Goal: Check status: Check status

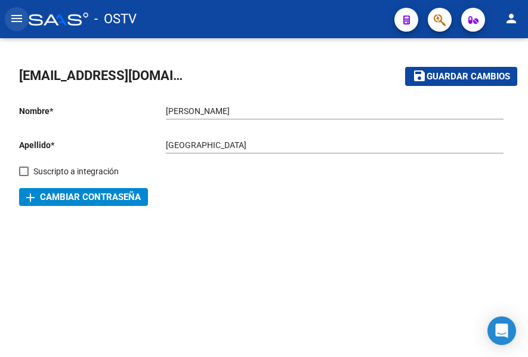
click at [18, 18] on mat-icon "menu" at bounding box center [17, 18] width 14 height 14
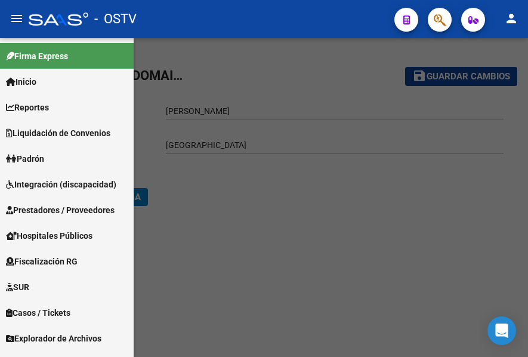
click at [50, 162] on link "Padrón" at bounding box center [67, 159] width 134 height 26
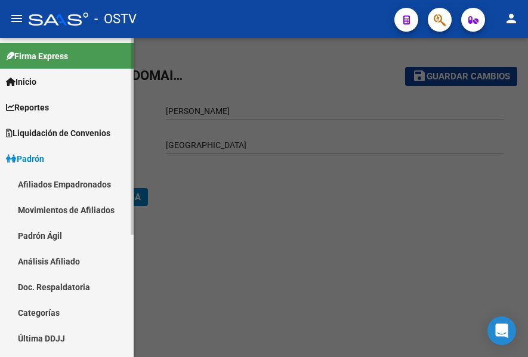
click at [57, 236] on link "Padrón Ágil" at bounding box center [67, 236] width 134 height 26
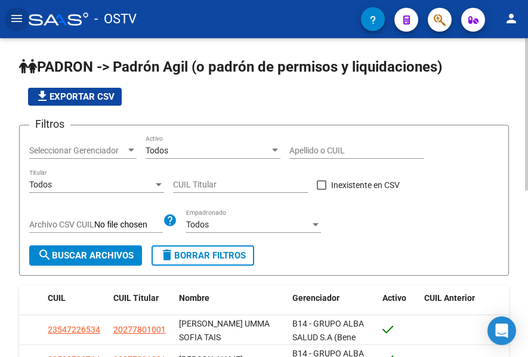
click at [309, 154] on input "Apellido o CUIL" at bounding box center [356, 151] width 135 height 10
paste input "22298733"
click at [98, 263] on button "search Buscar Archivos" at bounding box center [85, 255] width 113 height 20
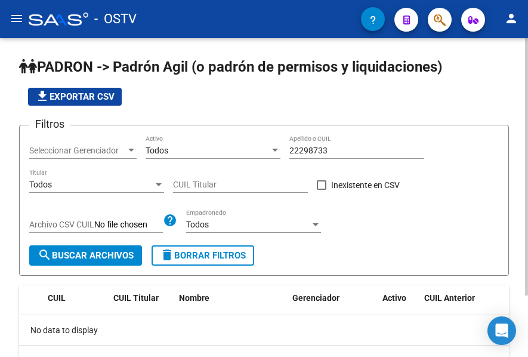
click at [313, 154] on input "22298733" at bounding box center [356, 151] width 135 height 10
paste input "30115348"
click at [98, 251] on span "search Buscar Archivos" at bounding box center [86, 255] width 96 height 11
click at [292, 147] on input "30115348" at bounding box center [356, 151] width 135 height 10
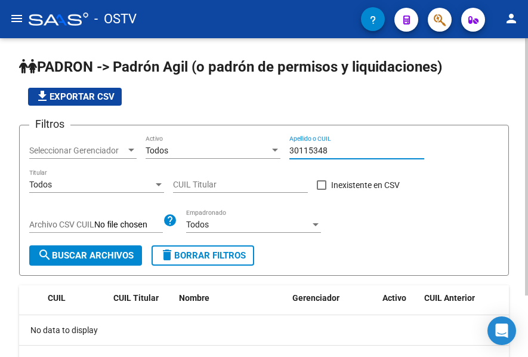
click at [292, 147] on input "30115348" at bounding box center [356, 151] width 135 height 10
paste input "4140082"
click at [63, 267] on form "Filtros Seleccionar Gerenciador Seleccionar Gerenciador Todos Activo 34140082 A…" at bounding box center [264, 200] width 490 height 151
click at [67, 262] on button "search Buscar Archivos" at bounding box center [85, 255] width 113 height 20
click at [300, 144] on div "34140082 Apellido o CUIL" at bounding box center [356, 147] width 135 height 24
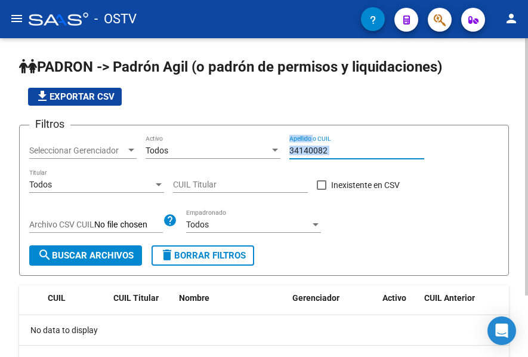
click at [300, 144] on div "34140082 Apellido o CUIL" at bounding box center [356, 147] width 135 height 24
paste input "35226688"
click at [306, 148] on input "3414008235226688" at bounding box center [356, 151] width 135 height 10
paste input
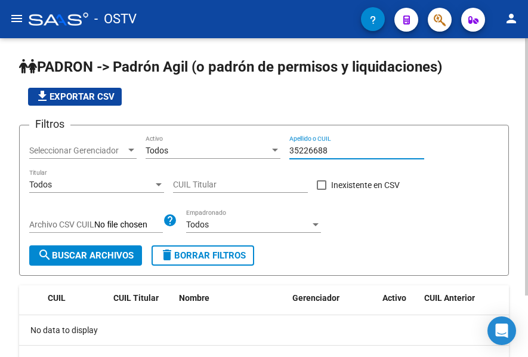
click at [92, 252] on span "search Buscar Archivos" at bounding box center [86, 255] width 96 height 11
click at [322, 156] on div "35226688 Apellido o CUIL" at bounding box center [356, 147] width 135 height 24
click at [322, 152] on input "35226688" at bounding box center [356, 151] width 135 height 10
click at [322, 154] on input "35226688" at bounding box center [356, 151] width 135 height 10
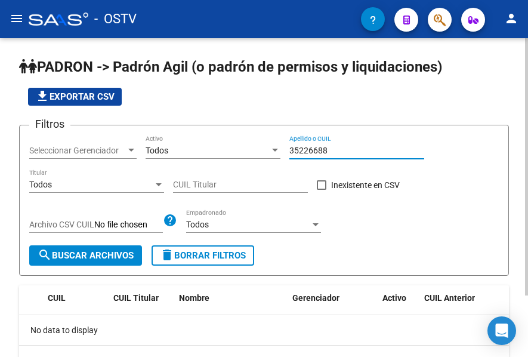
click at [322, 154] on input "35226688" at bounding box center [356, 151] width 135 height 10
paste input "6817940"
click at [95, 261] on span "search Buscar Archivos" at bounding box center [86, 255] width 96 height 11
click at [315, 150] on input "36817940" at bounding box center [356, 151] width 135 height 10
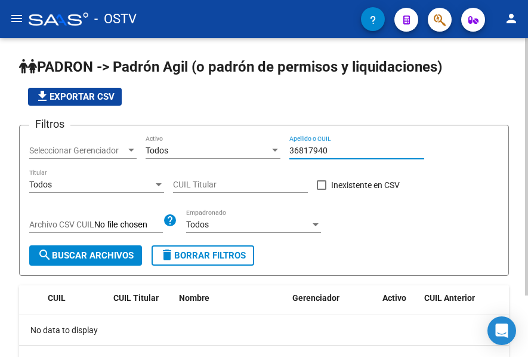
paste input "7018982"
click at [102, 239] on div "Filtros Seleccionar Gerenciador Seleccionar Gerenciador Todos Activo 37018982 A…" at bounding box center [264, 190] width 470 height 110
click at [102, 248] on button "search Buscar Archivos" at bounding box center [85, 255] width 113 height 20
click at [314, 152] on input "37018982" at bounding box center [356, 151] width 135 height 10
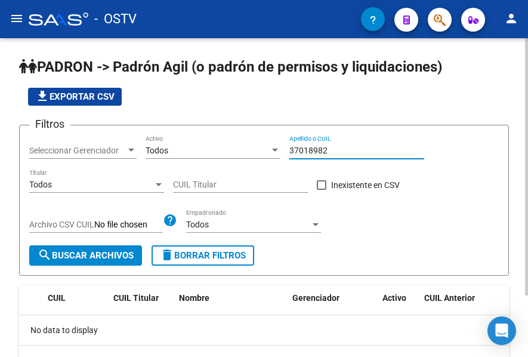
paste input "40193581"
click at [106, 251] on span "search Buscar Archivos" at bounding box center [86, 255] width 96 height 11
click at [311, 155] on input "40193581" at bounding box center [356, 151] width 135 height 10
paste input "40996935"
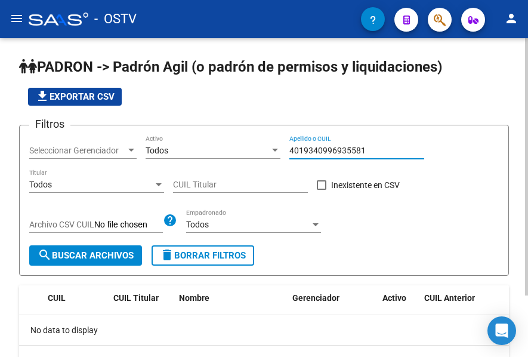
click at [341, 146] on input "4019340996935581" at bounding box center [356, 151] width 135 height 10
click at [338, 147] on input "4019340996935581" at bounding box center [356, 151] width 135 height 10
paste input "996935"
click at [91, 242] on div "Filtros Seleccionar Gerenciador Seleccionar Gerenciador Todos Activo 40996935 A…" at bounding box center [264, 190] width 470 height 110
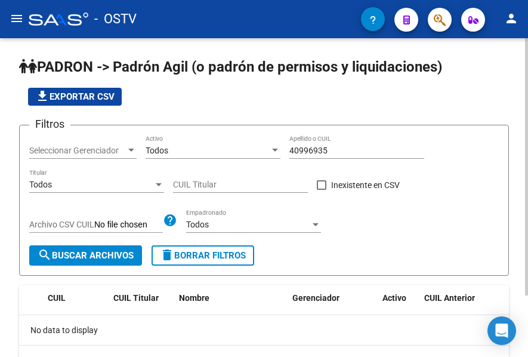
click at [91, 246] on button "search Buscar Archivos" at bounding box center [85, 255] width 113 height 20
click at [301, 155] on input "40996935" at bounding box center [356, 151] width 135 height 10
paste input "3777306"
click at [94, 250] on span "search Buscar Archivos" at bounding box center [86, 255] width 96 height 11
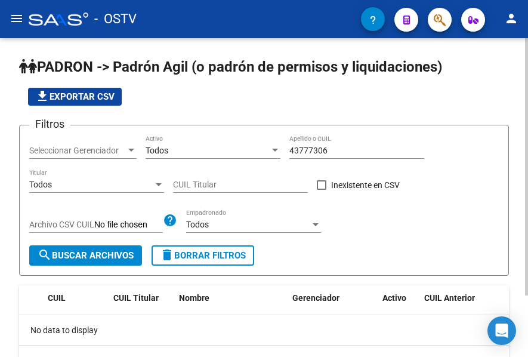
click at [324, 157] on div "43777306 Apellido o CUIL" at bounding box center [356, 147] width 135 height 24
click at [324, 155] on input "43777306" at bounding box center [356, 151] width 135 height 10
paste input "50843632"
click at [107, 259] on span "search Buscar Archivos" at bounding box center [86, 255] width 96 height 11
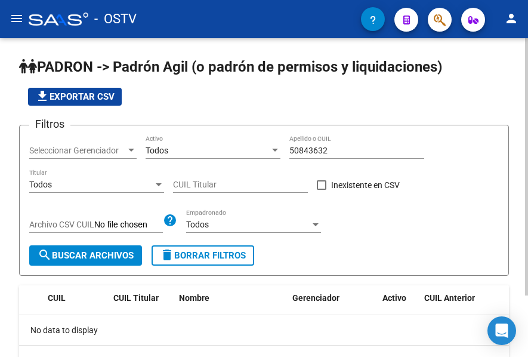
click at [314, 149] on input "50843632" at bounding box center [356, 151] width 135 height 10
paste input "709606"
type input "57096062"
click at [82, 250] on span "search Buscar Archivos" at bounding box center [86, 255] width 96 height 11
